Goal: Check status: Check status

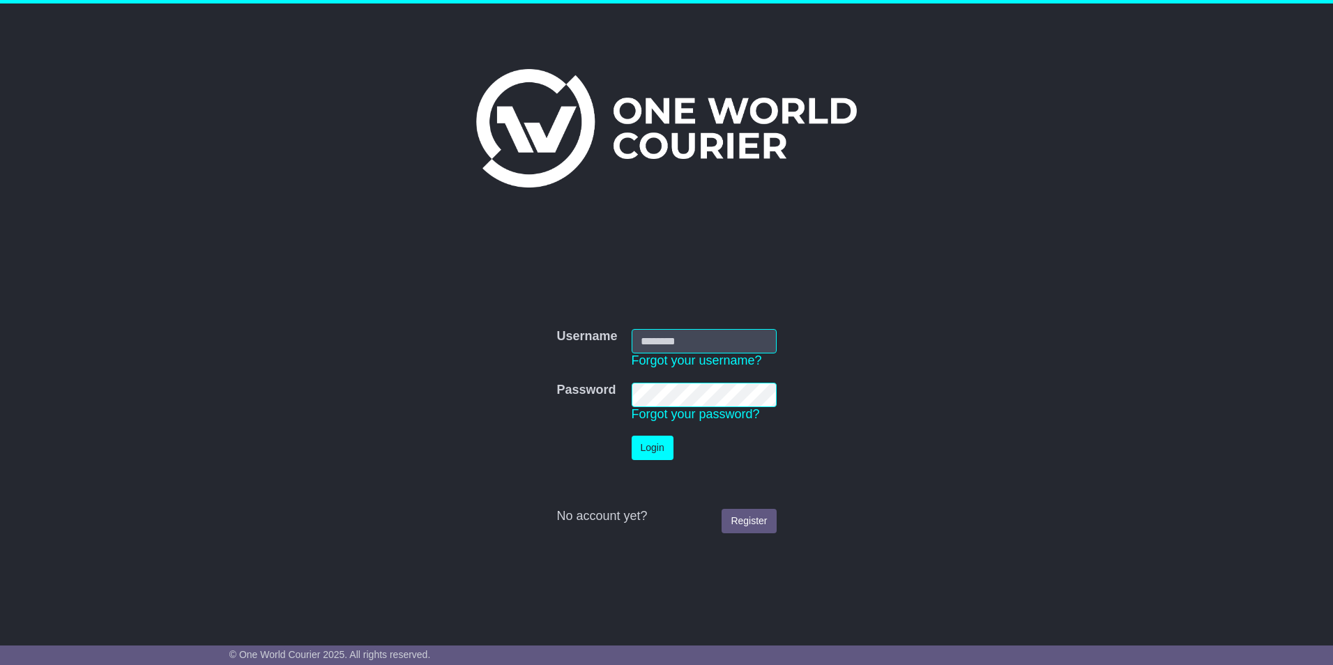
type input "****"
click at [647, 443] on button "Login" at bounding box center [653, 448] width 42 height 24
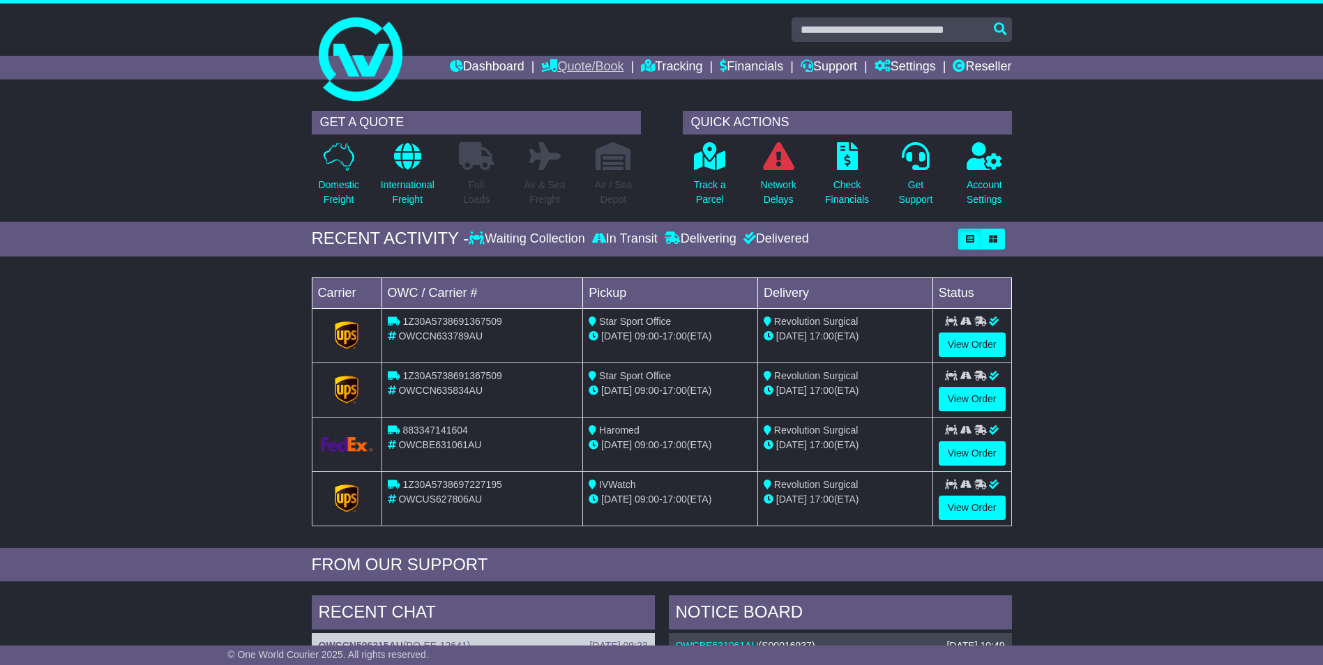
click at [572, 65] on link "Quote/Book" at bounding box center [582, 68] width 82 height 24
click at [577, 119] on link "Saved Quotes" at bounding box center [597, 121] width 110 height 15
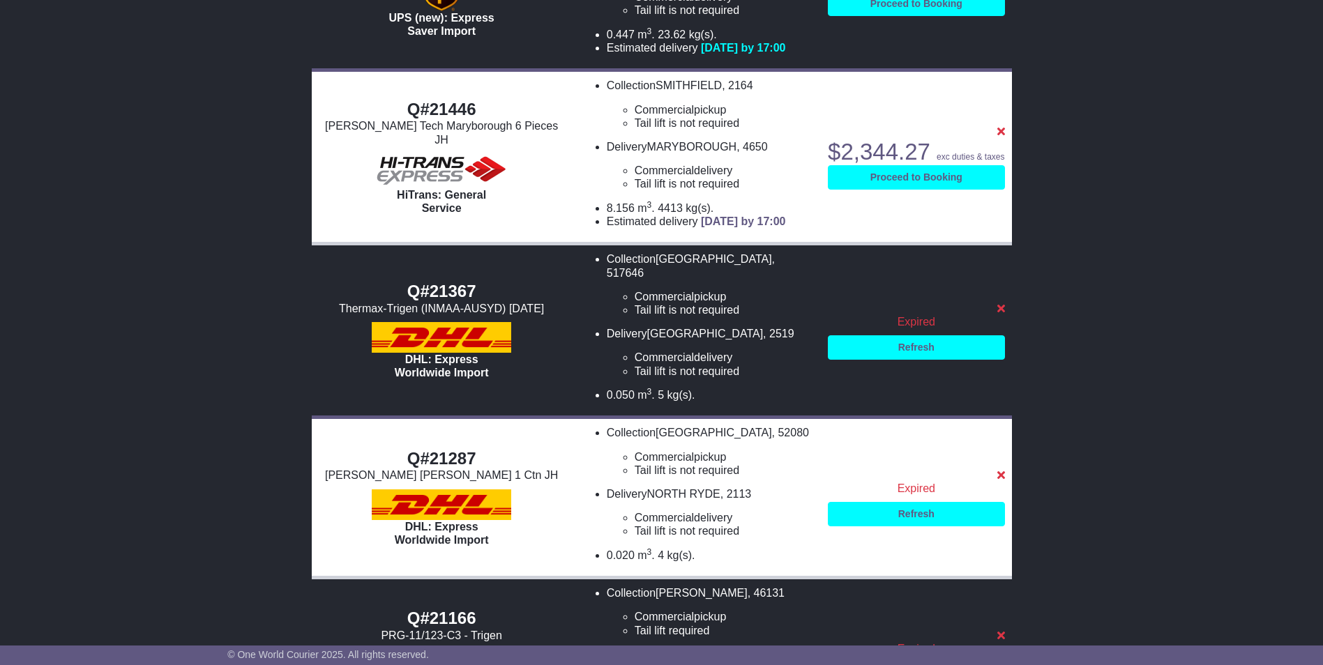
scroll to position [320, 0]
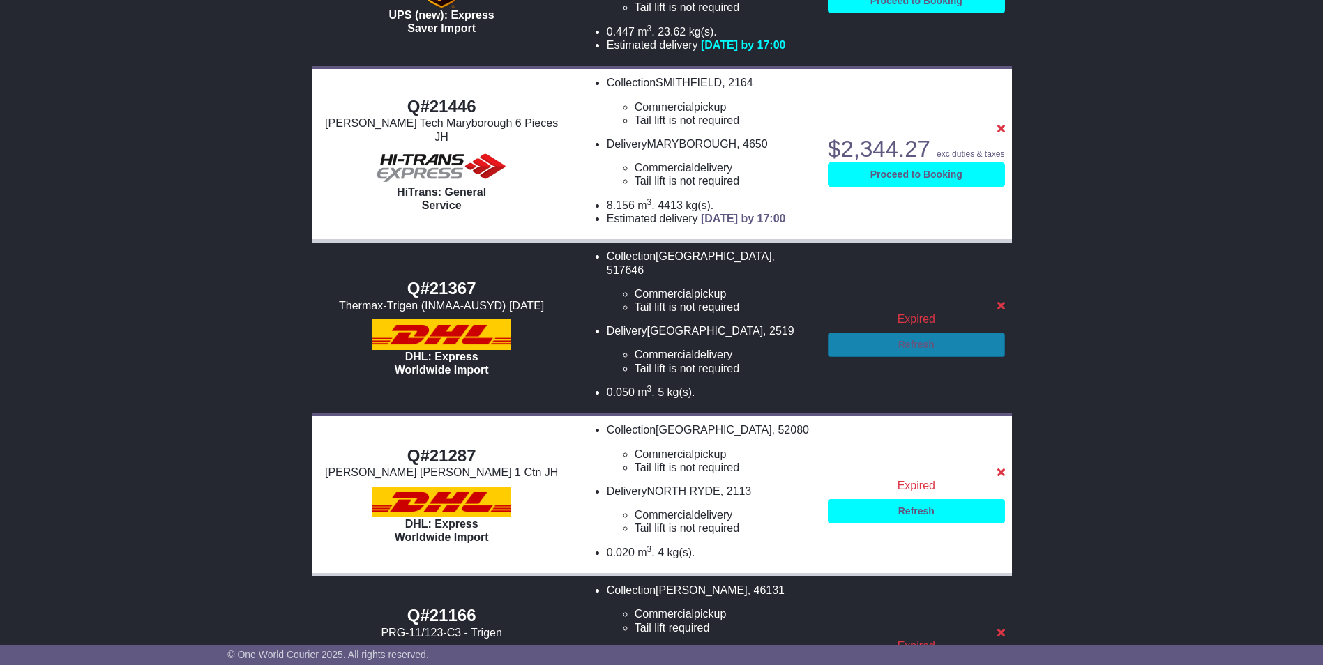
click at [895, 357] on link "Refresh" at bounding box center [916, 345] width 176 height 24
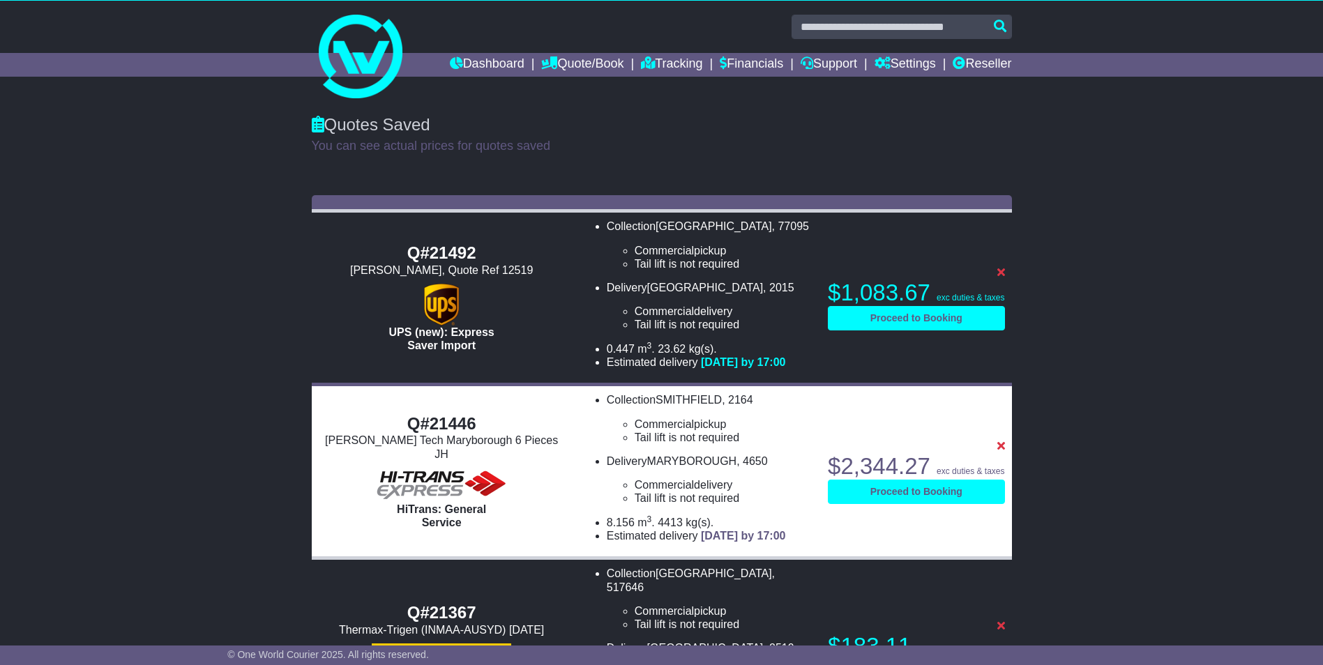
scroll to position [0, 0]
